Goal: Task Accomplishment & Management: Complete application form

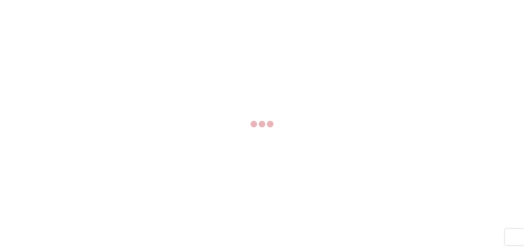
select select "FULL"
select select "LBS"
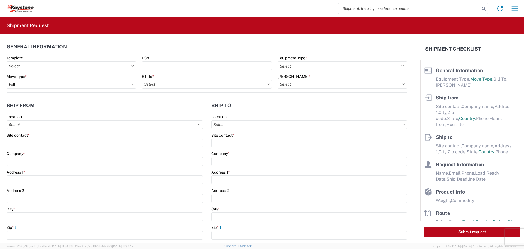
click at [396, 8] on input "search" at bounding box center [408, 8] width 141 height 10
type input "56455687"
click at [483, 8] on icon at bounding box center [484, 9] width 8 height 8
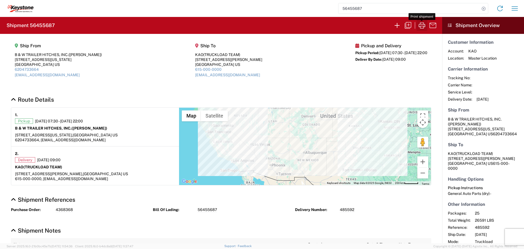
click at [422, 25] on icon "button" at bounding box center [422, 25] width 9 height 9
click at [397, 26] on icon "button" at bounding box center [397, 25] width 9 height 9
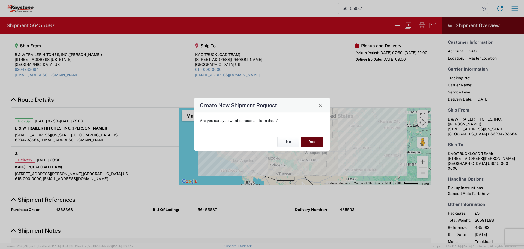
click at [316, 138] on button "Yes" at bounding box center [312, 142] width 22 height 10
select select "FULL"
select select "US"
select select "LBS"
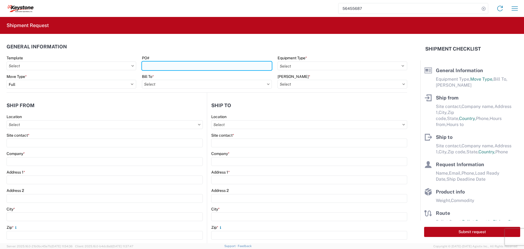
click at [169, 65] on input "PO#" at bounding box center [207, 65] width 130 height 9
type input "5097696"
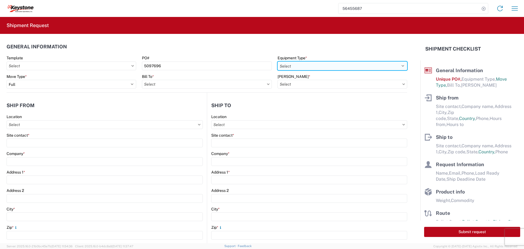
click at [315, 66] on select "Select 53’ Dry Van Flatbed Dropdeck (van) Lowboy (flatbed) Rail" at bounding box center [343, 65] width 130 height 9
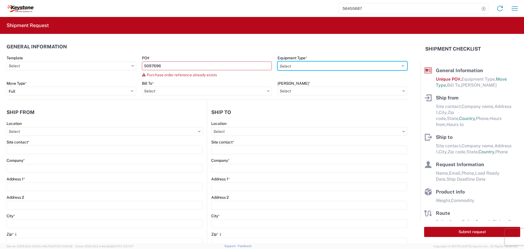
select select "STDV"
click at [278, 61] on select "Select 53’ Dry Van Flatbed Dropdeck (van) Lowboy (flatbed) Rail" at bounding box center [343, 65] width 130 height 9
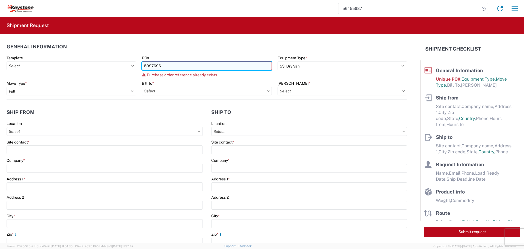
click at [175, 66] on input "5097696" at bounding box center [207, 65] width 130 height 9
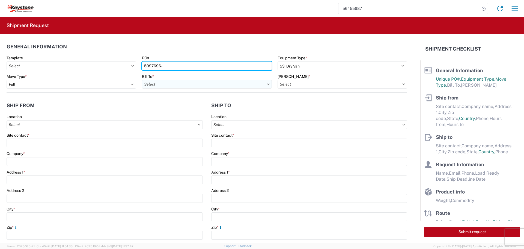
type input "5097696-1"
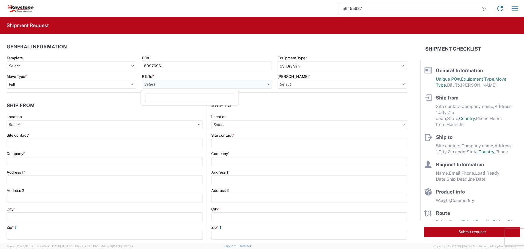
click at [231, 83] on input "Bill To *" at bounding box center [207, 84] width 130 height 9
type input "8427"
click at [173, 108] on div "8427 - KAO Logistics - [GEOGRAPHIC_DATA], [GEOGRAPHIC_DATA]" at bounding box center [203, 108] width 122 height 9
type input "8427 - KAO Logistics - [GEOGRAPHIC_DATA], [GEOGRAPHIC_DATA]"
click at [387, 84] on input "[PERSON_NAME] *" at bounding box center [343, 84] width 130 height 9
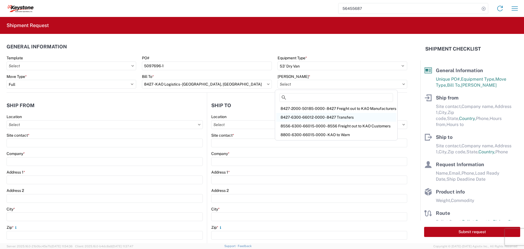
click at [335, 116] on div "8427-6300-66012-0000 - 8427 Transfers" at bounding box center [336, 117] width 120 height 9
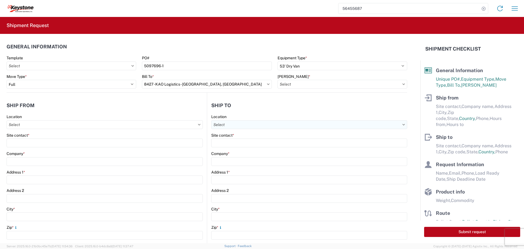
type input "8427-6300-66012-0000 - 8427 Transfers, 8427-6300-66012-0000 - 8427 Transfers"
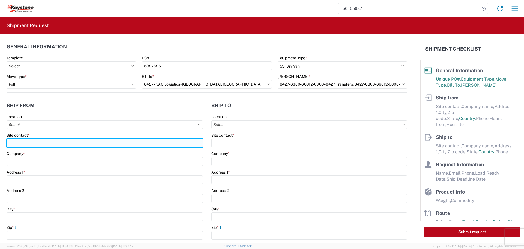
click at [29, 141] on input "Site contact *" at bounding box center [105, 142] width 196 height 9
type input "BILL OR [PERSON_NAME]"
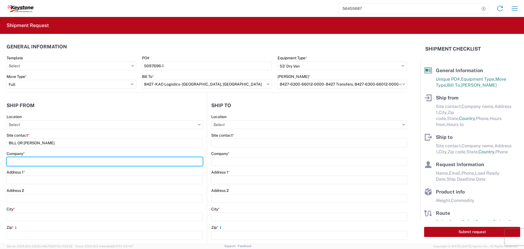
type input "B & W TRAILER HITCHES, INC."
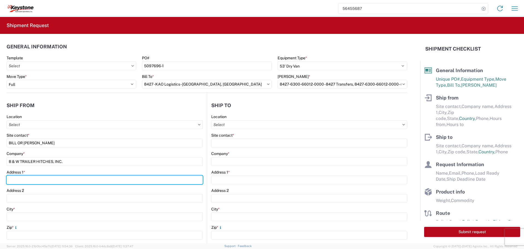
type input "[STREET_ADDRESS][US_STATE]"
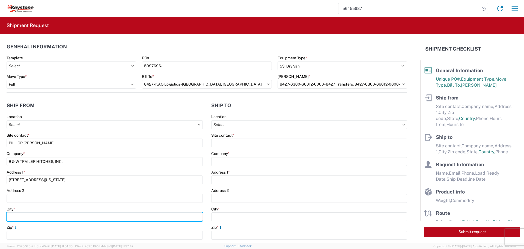
type input "HUMBOLDT"
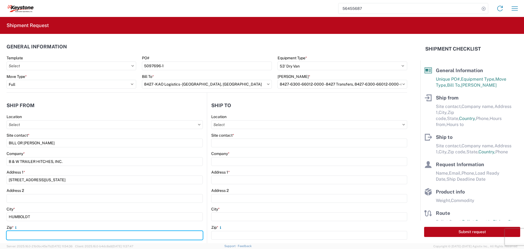
type input "66748"
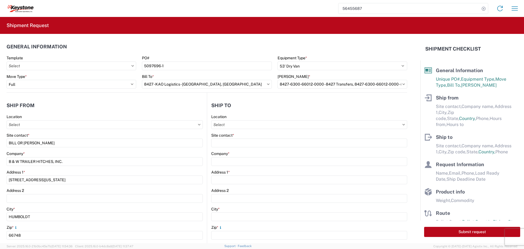
select select "KS"
type input "[EMAIL_ADDRESS][DOMAIN_NAME]"
type input "6204733664"
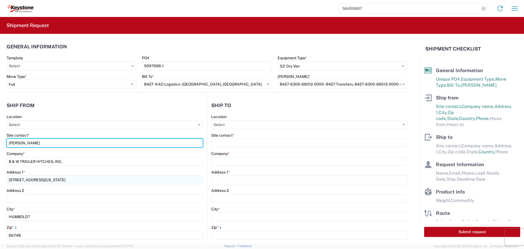
type input "[PERSON_NAME]"
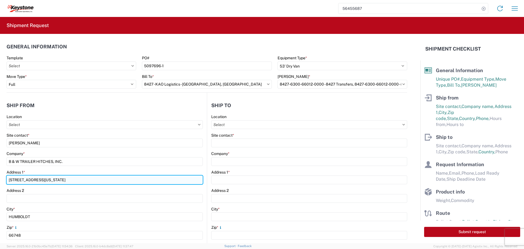
click at [126, 180] on input "[STREET_ADDRESS][US_STATE]" at bounding box center [105, 179] width 196 height 9
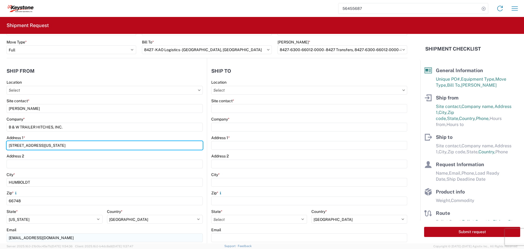
scroll to position [82, 0]
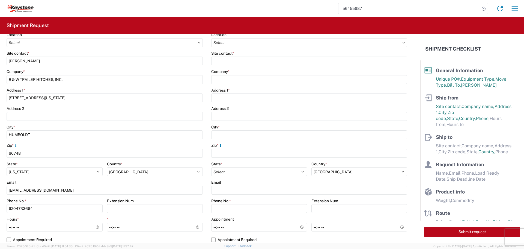
click at [198, 124] on agx-form-control-wrapper-v2 "Address 2" at bounding box center [105, 115] width 196 height 19
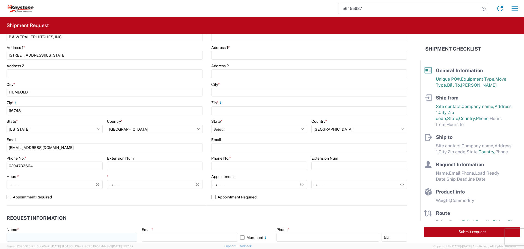
scroll to position [164, 0]
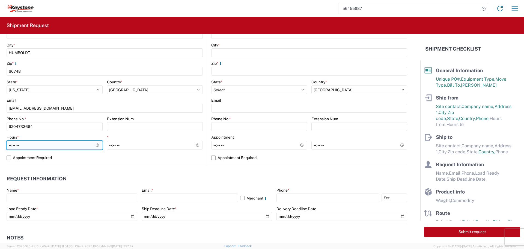
click at [96, 146] on input "Hours *" at bounding box center [55, 145] width 96 height 9
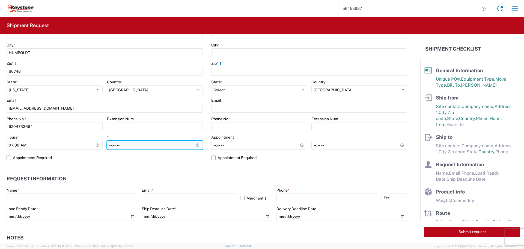
type input "07:30"
click at [156, 146] on input "*" at bounding box center [155, 145] width 96 height 9
click at [196, 145] on input "*" at bounding box center [155, 145] width 96 height 9
type input "22:00"
click at [167, 144] on input "22:00" at bounding box center [155, 145] width 96 height 9
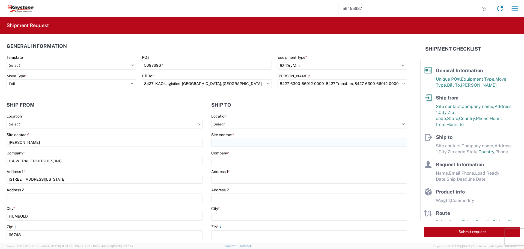
scroll to position [0, 0]
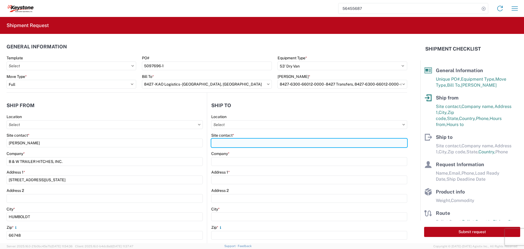
click at [276, 142] on input "Site contact *" at bounding box center [309, 142] width 196 height 9
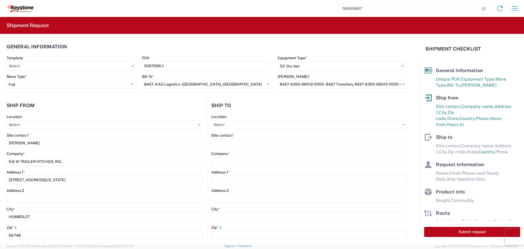
click at [271, 116] on div "Location" at bounding box center [309, 116] width 196 height 5
click at [269, 124] on input "Location" at bounding box center [309, 124] width 196 height 9
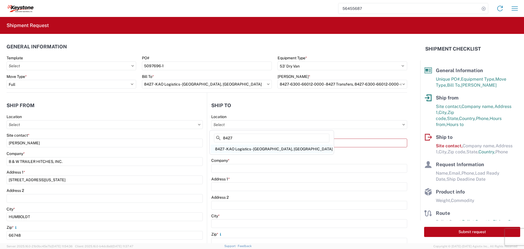
type input "8427"
click at [280, 150] on div "8427 - KAO Logistics - [GEOGRAPHIC_DATA], [GEOGRAPHIC_DATA]" at bounding box center [272, 148] width 122 height 9
type input "8427 - KAO Logistics - [GEOGRAPHIC_DATA], [GEOGRAPHIC_DATA]"
type input "KAO"
type input "[STREET_ADDRESS][PERSON_NAME]"
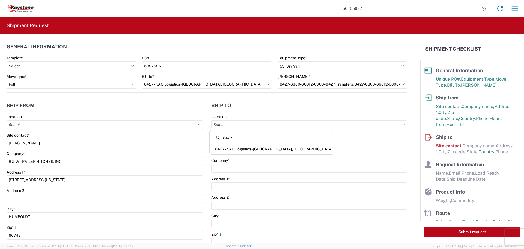
type input "[GEOGRAPHIC_DATA]"
type input "48193"
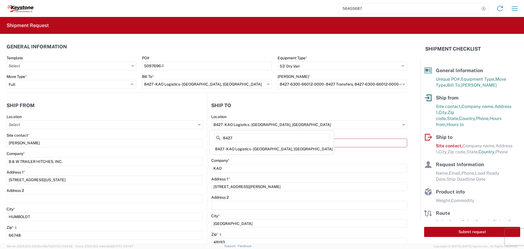
select select "US"
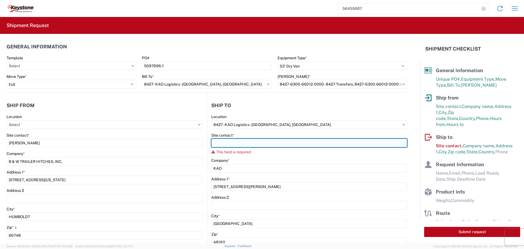
click at [256, 145] on input "Site contact *" at bounding box center [309, 142] width 196 height 9
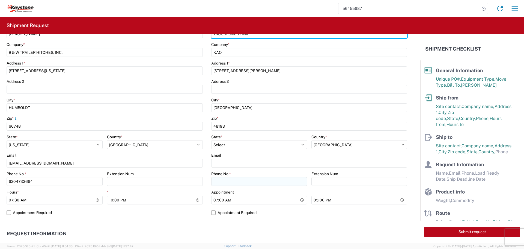
scroll to position [109, 0]
type input "TRUCKLOAD TEAM"
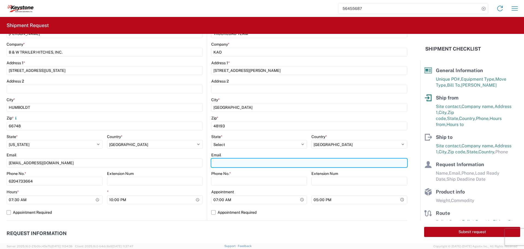
click at [221, 161] on input "Email" at bounding box center [309, 162] width 196 height 9
type input "[EMAIL_ADDRESS][DOMAIN_NAME]"
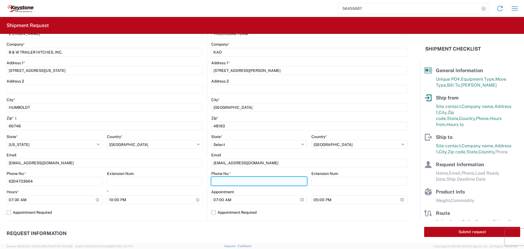
click at [237, 181] on input "Phone No. *" at bounding box center [259, 181] width 96 height 9
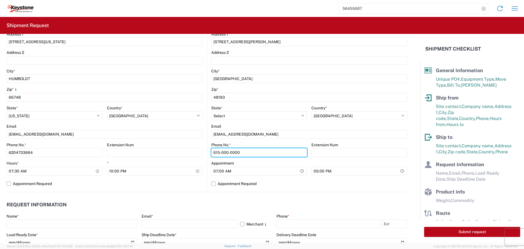
scroll to position [218, 0]
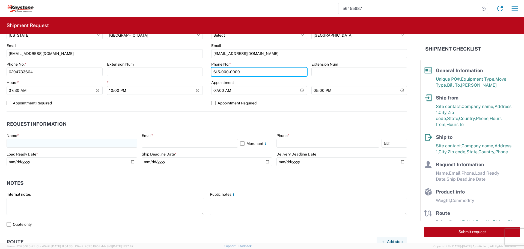
type input "615-000-0000"
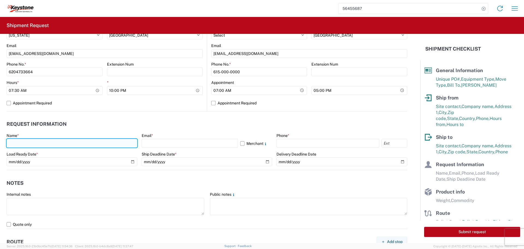
click at [32, 141] on input "text" at bounding box center [72, 143] width 131 height 9
type input "[PERSON_NAME]"
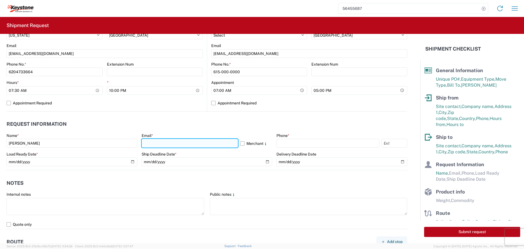
click at [156, 141] on input "text" at bounding box center [190, 143] width 96 height 9
type input "[EMAIL_ADDRESS][DOMAIN_NAME]"
click at [240, 143] on label "Merchant" at bounding box center [256, 143] width 32 height 9
click at [0, 0] on input "Merchant" at bounding box center [0, 0] width 0 height 0
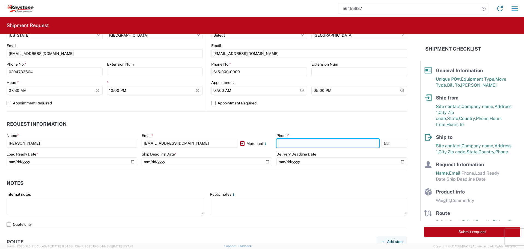
click at [291, 141] on input "text" at bounding box center [327, 143] width 103 height 9
type input "[PHONE_NUMBER]"
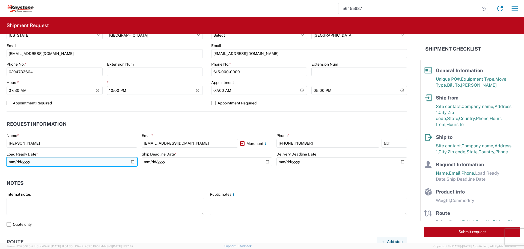
click at [128, 159] on input "date" at bounding box center [72, 161] width 131 height 9
click at [130, 160] on input "date" at bounding box center [72, 161] width 131 height 9
type input "[DATE]"
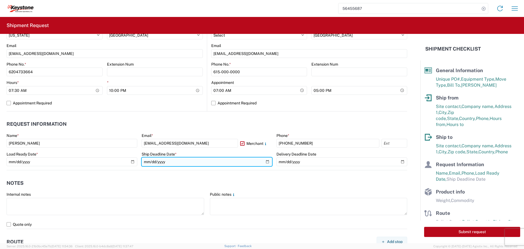
click at [264, 161] on input "date" at bounding box center [207, 161] width 131 height 9
type input "[DATE]"
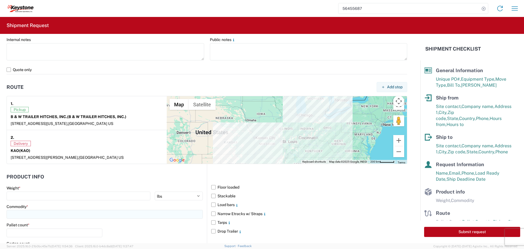
scroll to position [382, 0]
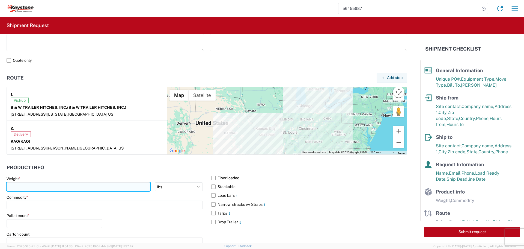
click at [39, 185] on input "number" at bounding box center [79, 186] width 144 height 9
type input "27353"
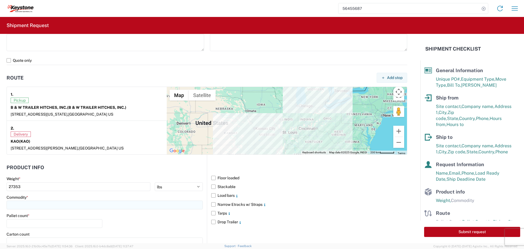
click at [40, 205] on input at bounding box center [105, 204] width 196 height 9
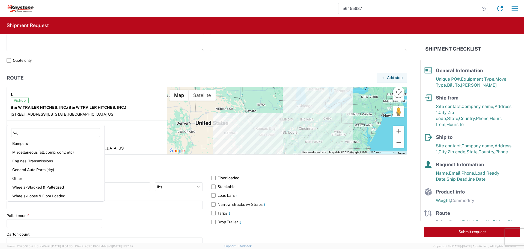
click at [38, 168] on div "General Auto Parts (dry)" at bounding box center [56, 169] width 96 height 9
type input "General Auto Parts (dry)"
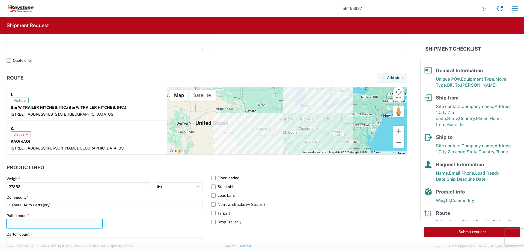
click at [34, 221] on input "number" at bounding box center [55, 223] width 96 height 9
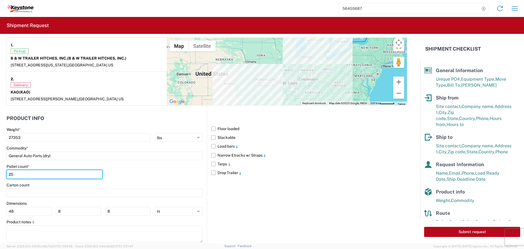
scroll to position [446, 0]
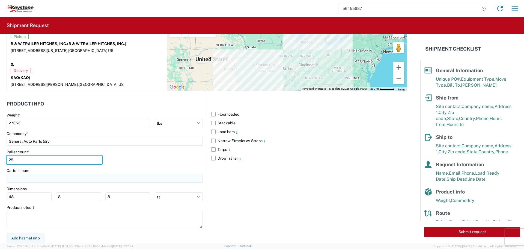
type input "25"
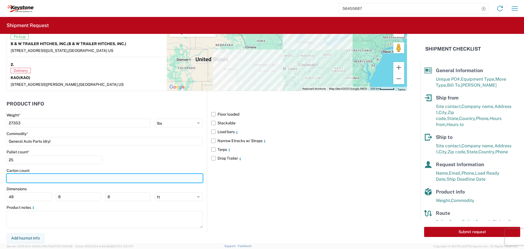
click at [70, 177] on input "number" at bounding box center [105, 178] width 196 height 9
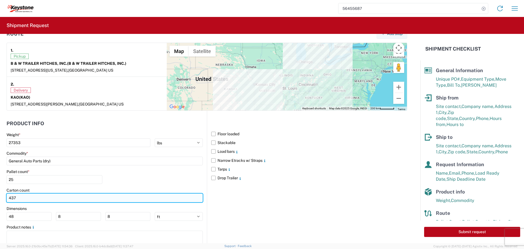
scroll to position [418, 0]
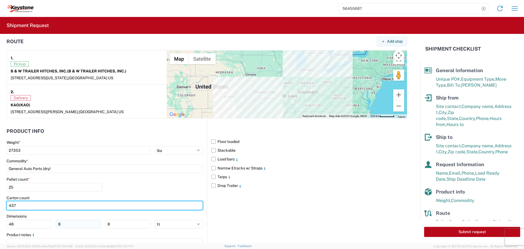
type input "437"
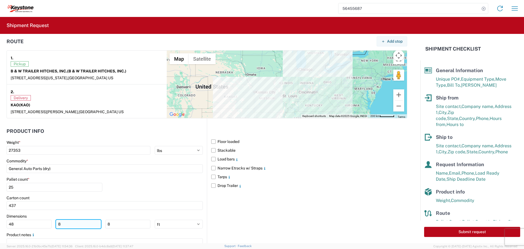
click at [62, 222] on input "8" at bounding box center [78, 223] width 45 height 9
type input "40"
click at [120, 221] on input "8" at bounding box center [127, 223] width 45 height 9
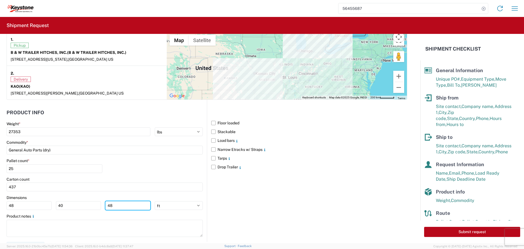
scroll to position [446, 0]
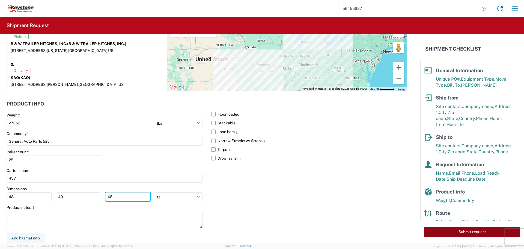
type input "48"
click at [436, 231] on button "Submit request" at bounding box center [472, 232] width 96 height 10
select select "KS"
select select "US"
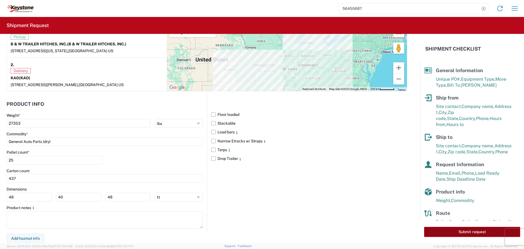
select select "US"
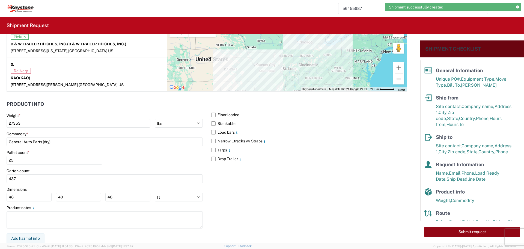
scroll to position [446, 0]
